Goal: Transaction & Acquisition: Book appointment/travel/reservation

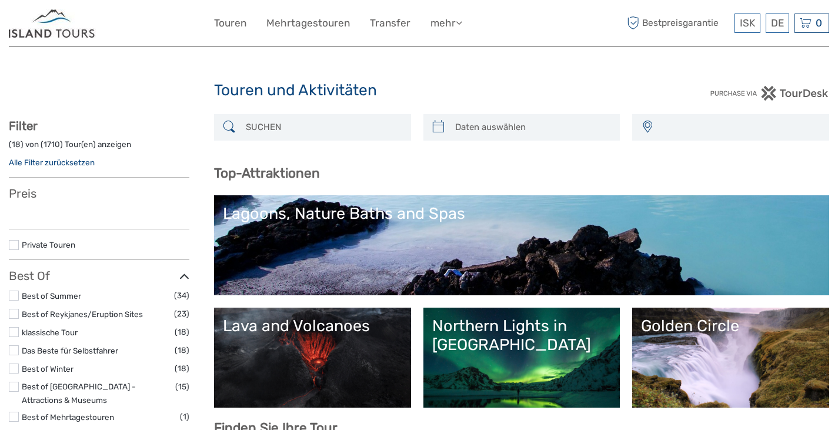
select select
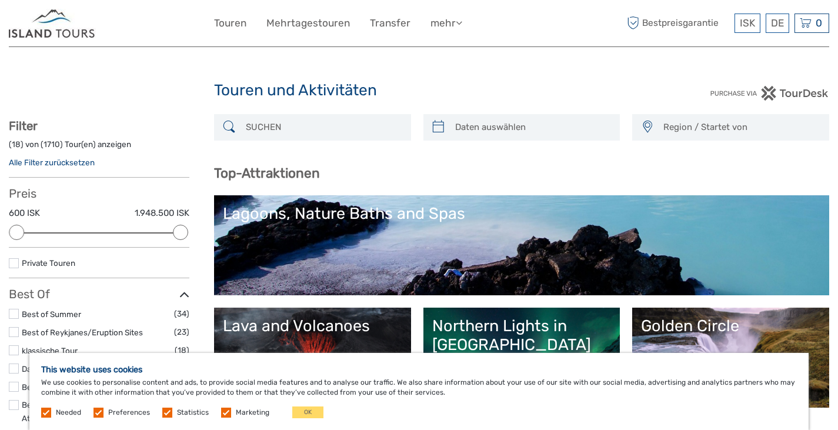
click at [165, 413] on label at bounding box center [167, 412] width 10 height 10
click at [0, 0] on input "checkbox" at bounding box center [0, 0] width 0 height 0
click at [223, 413] on label at bounding box center [226, 412] width 10 height 10
click at [0, 0] on input "checkbox" at bounding box center [0, 0] width 0 height 0
click at [298, 411] on button "OK" at bounding box center [307, 412] width 31 height 12
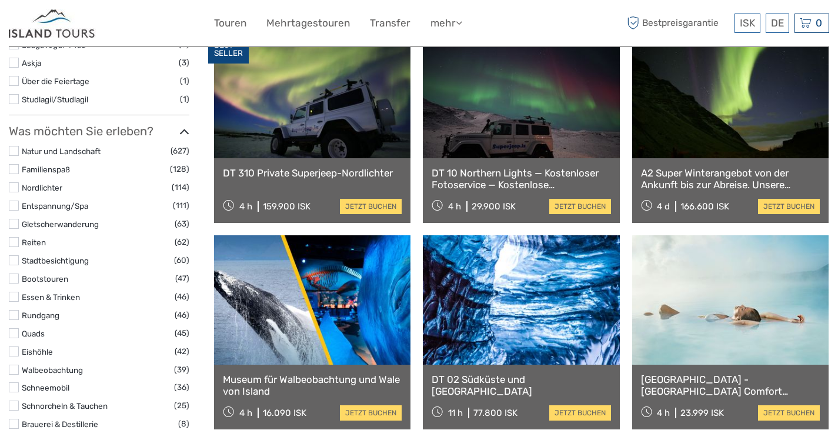
scroll to position [1058, 0]
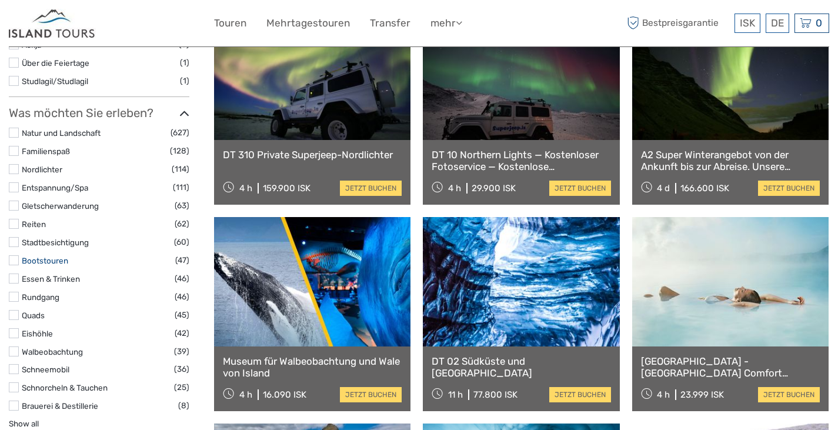
click at [46, 263] on link "Bootstouren" at bounding box center [45, 260] width 46 height 9
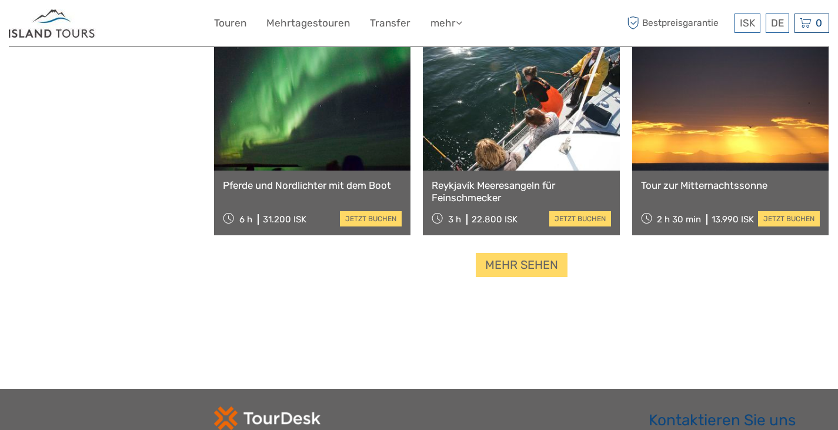
scroll to position [1184, 0]
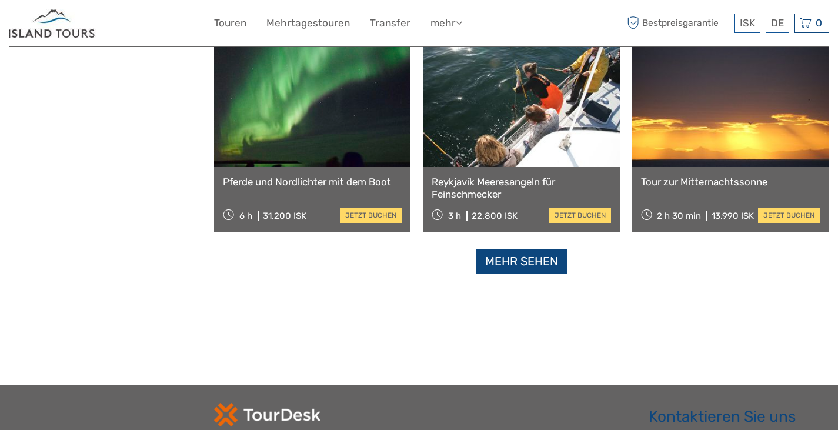
click at [522, 263] on link "Mehr sehen" at bounding box center [522, 261] width 92 height 24
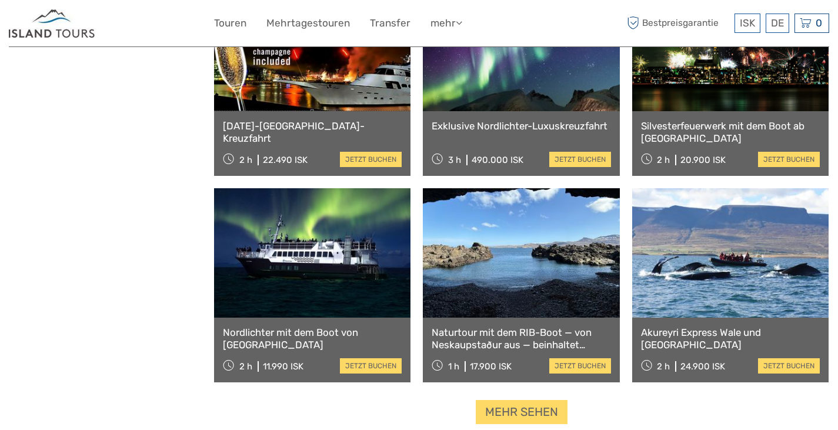
scroll to position [2301, 0]
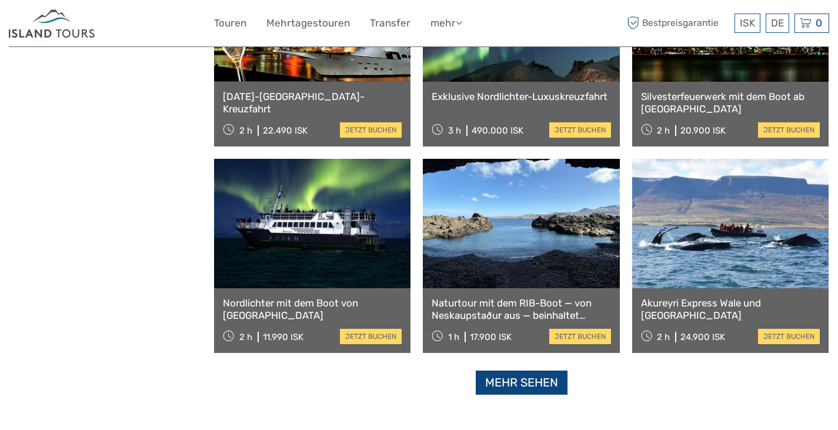
click at [516, 382] on link "Mehr sehen" at bounding box center [522, 382] width 92 height 24
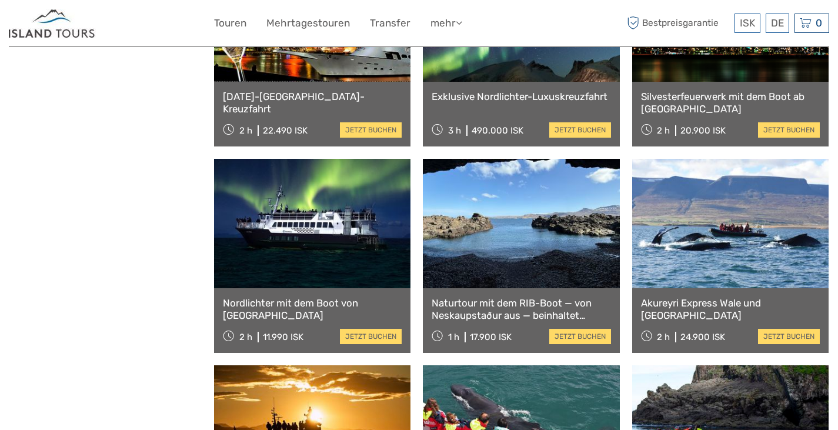
scroll to position [1184, 0]
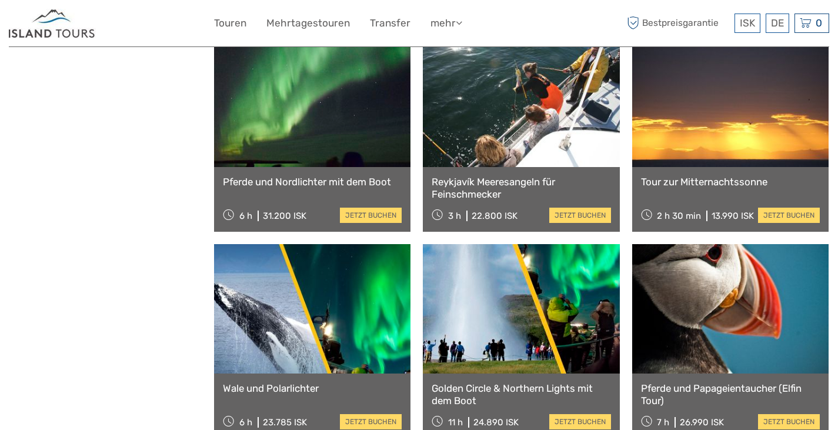
scroll to position [110, 0]
